Goal: Task Accomplishment & Management: Use online tool/utility

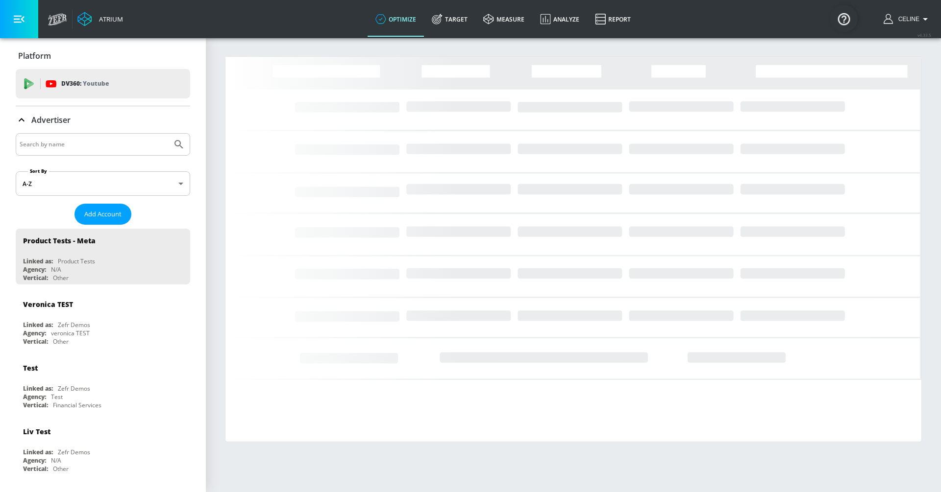
click at [141, 140] on input "Search by name" at bounding box center [94, 144] width 148 height 13
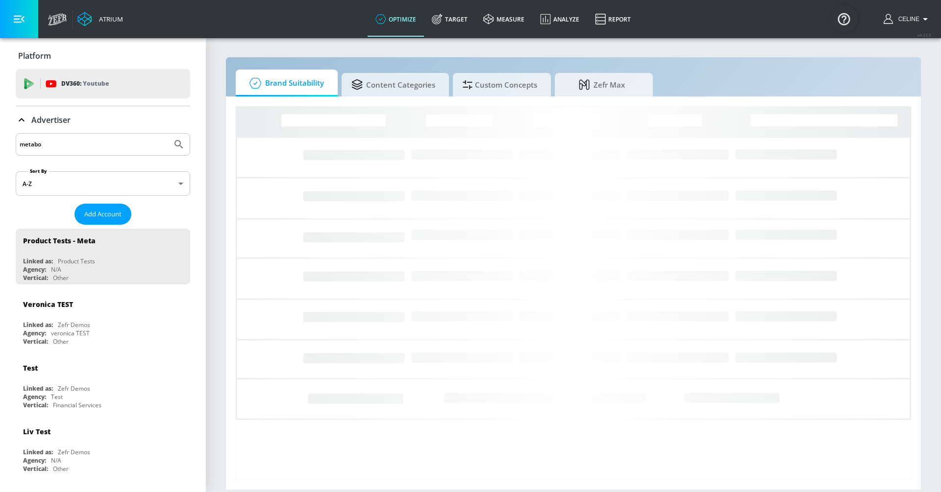
type input "metabo"
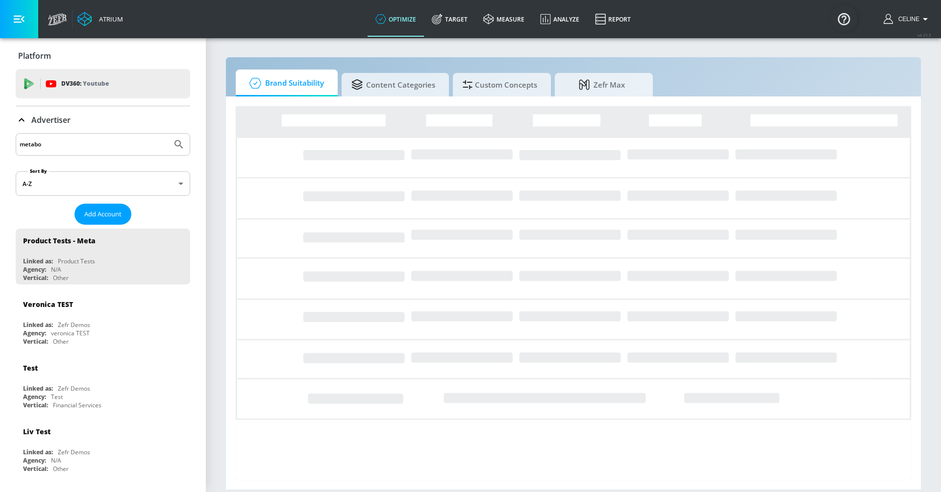
click at [168, 134] on button "Submit Search" at bounding box center [179, 145] width 22 height 22
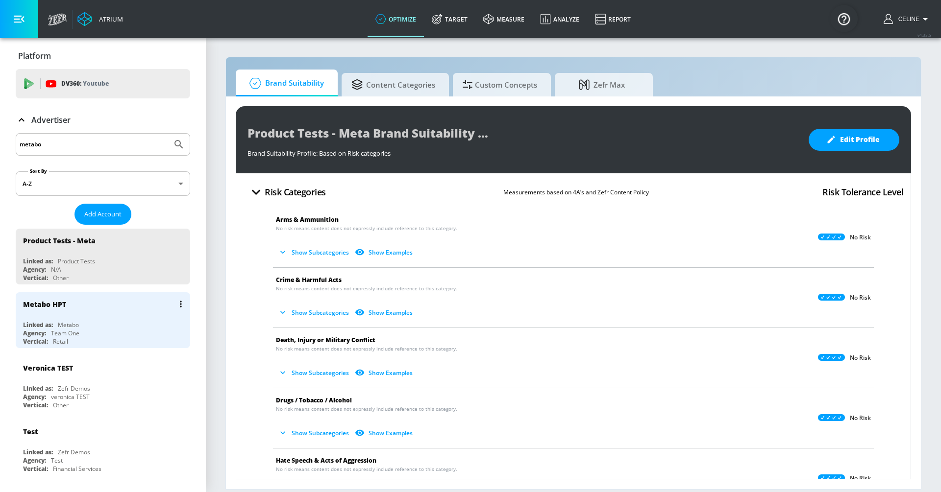
click at [87, 322] on div "Linked as: Metabo" at bounding box center [105, 325] width 165 height 8
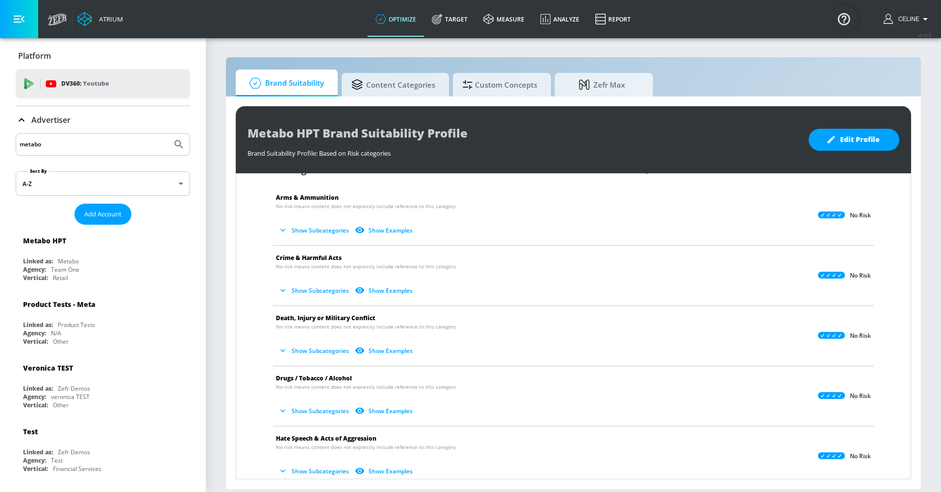
scroll to position [29, 0]
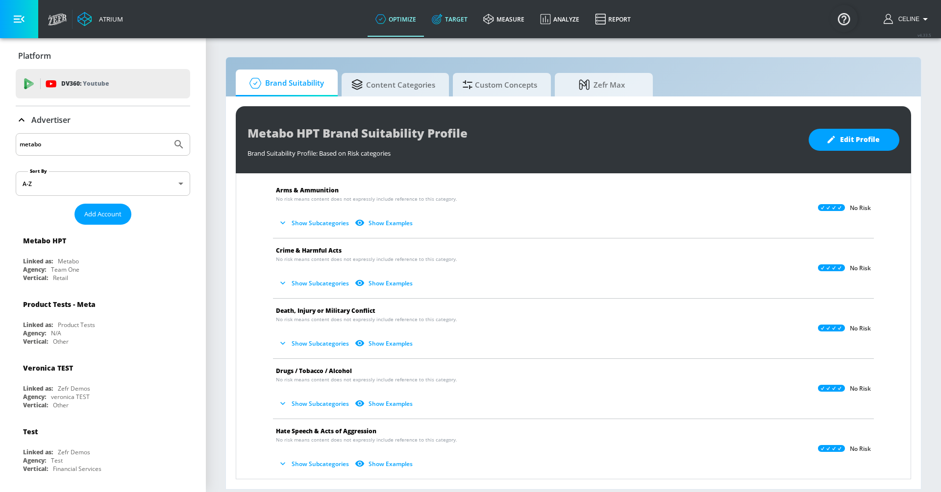
click at [458, 11] on link "Target" at bounding box center [449, 18] width 51 height 35
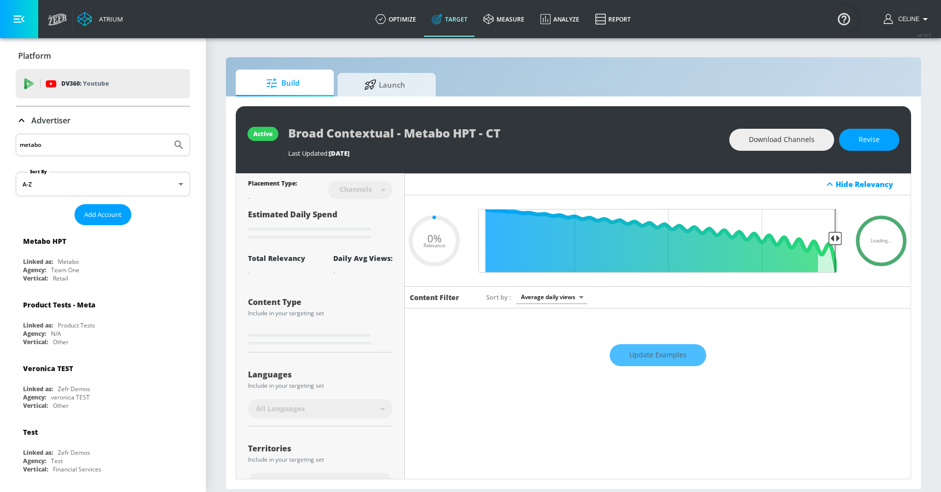
click at [45, 125] on div "Advertiser" at bounding box center [43, 121] width 55 height 12
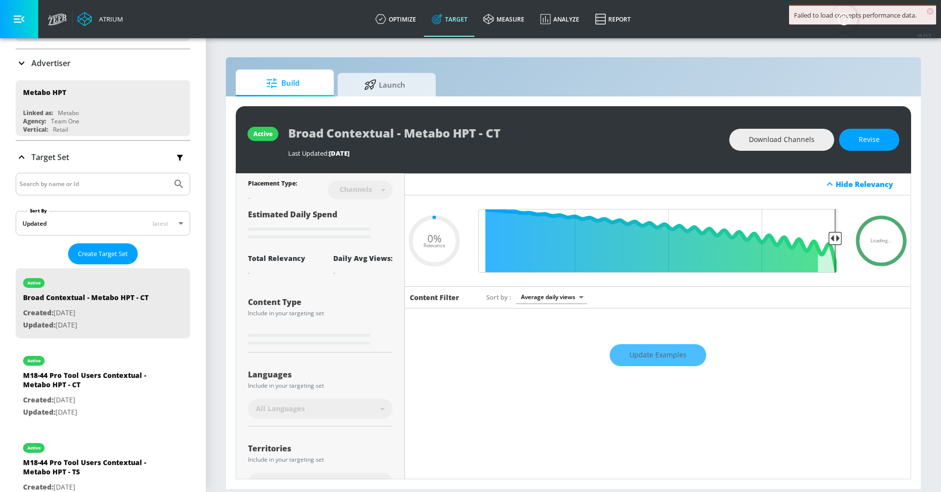
scroll to position [68, 0]
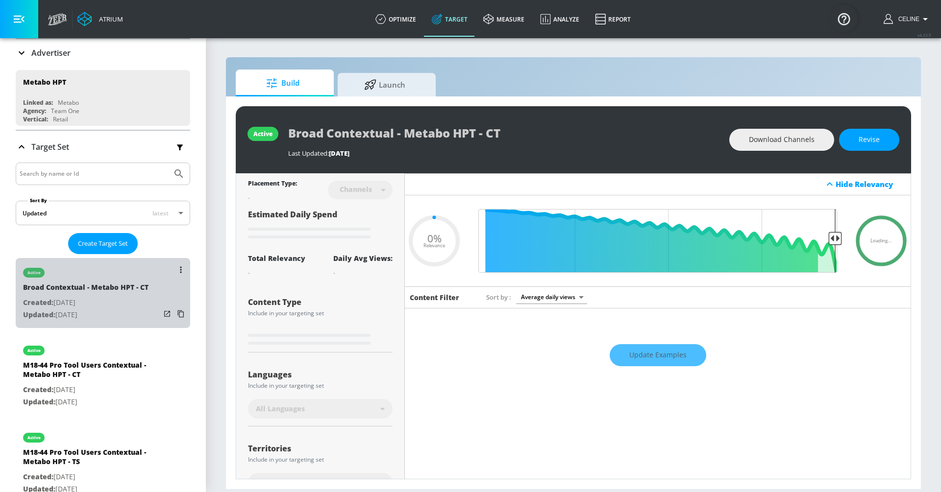
click at [110, 297] on p "Created: [DATE]" at bounding box center [85, 303] width 125 height 12
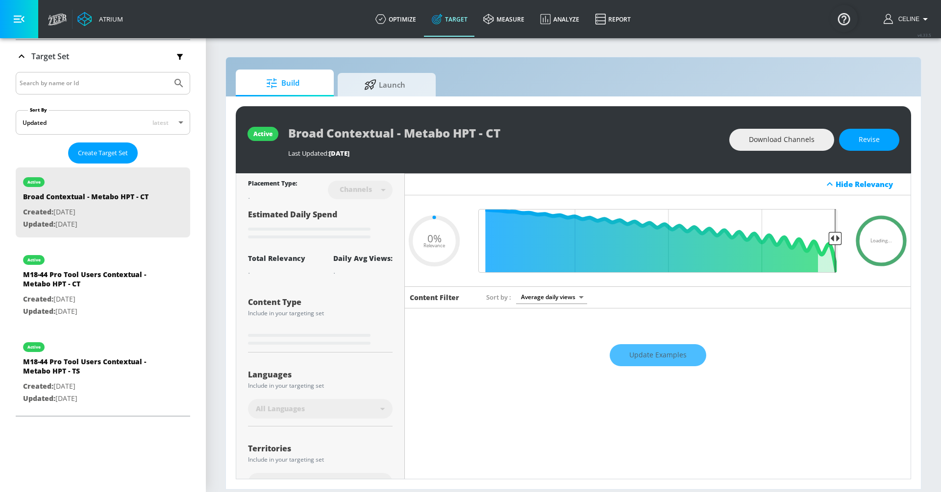
type input "0.5"
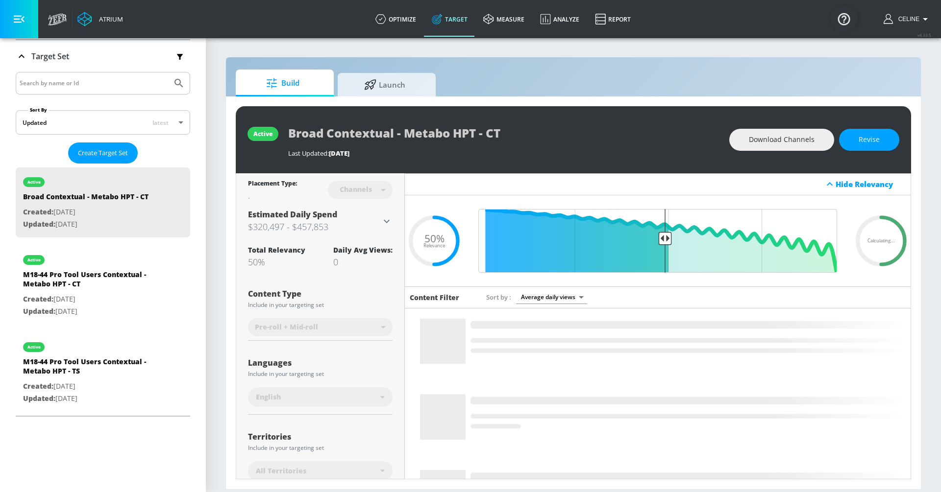
click at [52, 53] on p "Target Set" at bounding box center [50, 56] width 38 height 11
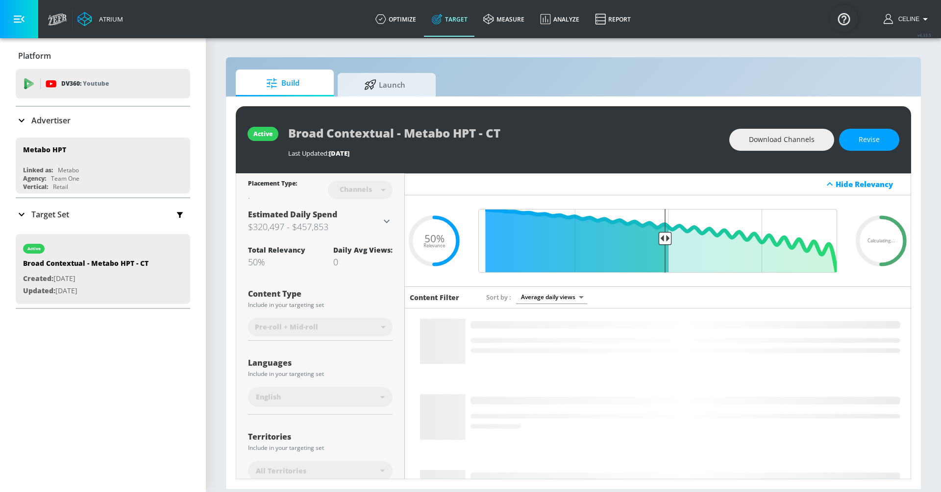
click at [65, 215] on p "Target Set" at bounding box center [50, 214] width 38 height 11
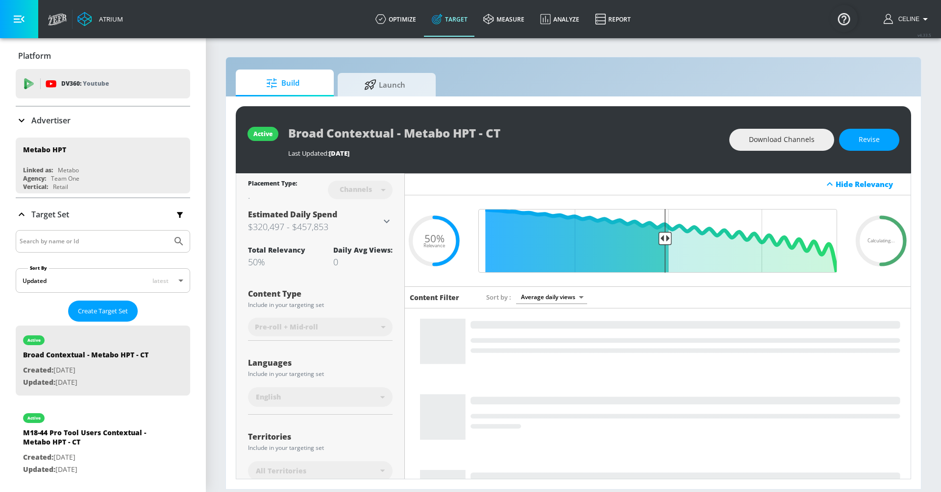
scroll to position [158, 0]
